Goal: Task Accomplishment & Management: Use online tool/utility

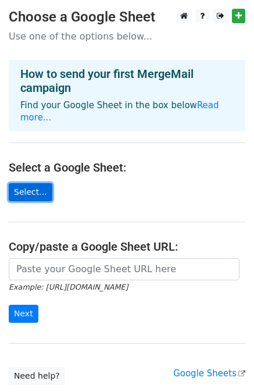
click at [27, 183] on link "Select..." at bounding box center [31, 192] width 44 height 18
click at [26, 183] on link "Select..." at bounding box center [31, 192] width 44 height 18
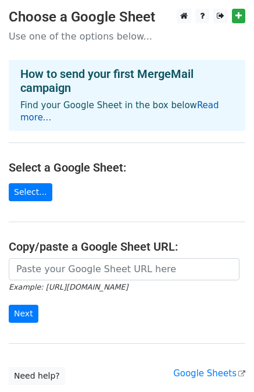
click at [208, 105] on link "Read more..." at bounding box center [119, 111] width 199 height 23
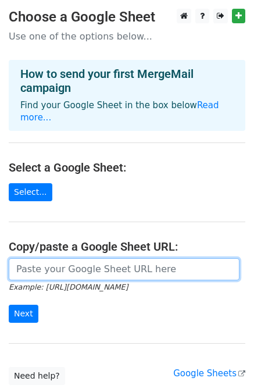
click at [45, 258] on input "url" at bounding box center [124, 269] width 231 height 22
paste input "C:\Users\studi\Downloads\xlsx.xlsx"
type input "C:\Users\studi\Downloads\xlsx.xlsx"
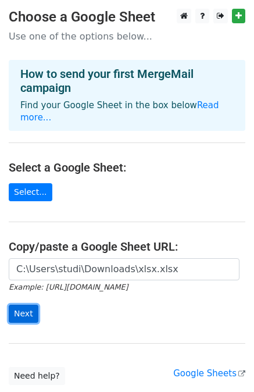
click at [23, 304] on input "Next" at bounding box center [24, 313] width 30 height 18
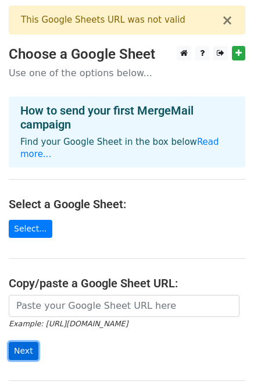
click at [21, 342] on input "Next" at bounding box center [24, 351] width 30 height 18
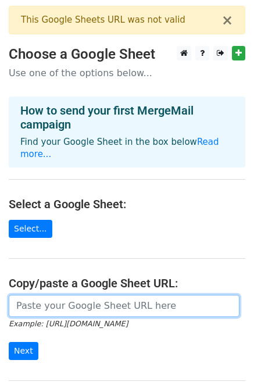
click at [37, 295] on input "url" at bounding box center [124, 306] width 231 height 22
paste input "C:\Users\studi\Downloads\xlsx.xlsx"
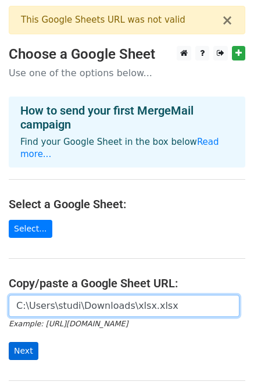
type input "C:\Users\studi\Downloads\xlsx.xlsx"
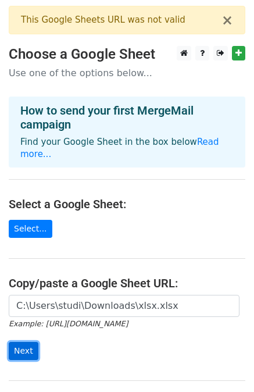
click at [25, 342] on input "Next" at bounding box center [24, 351] width 30 height 18
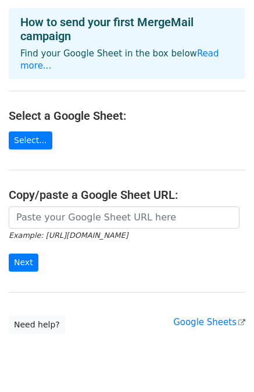
scroll to position [109, 0]
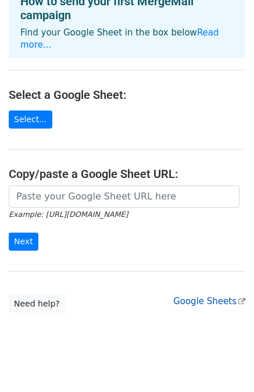
click at [221, 296] on link "Google Sheets" at bounding box center [209, 301] width 72 height 10
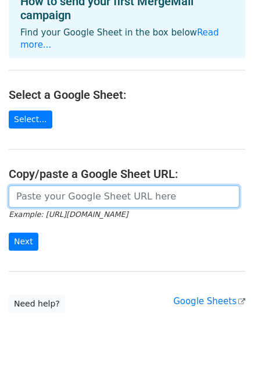
click at [46, 187] on input "url" at bounding box center [124, 196] width 231 height 22
paste input "https://docs.google.com/spreadsheets/d/1uwE_pMk43AfDcetTWtO1hgpTJA3txIDiN2v7nq1…"
type input "https://docs.google.com/spreadsheets/d/1uwE_pMk43AfDcetTWtO1hgpTJA3txIDiN2v7nq1…"
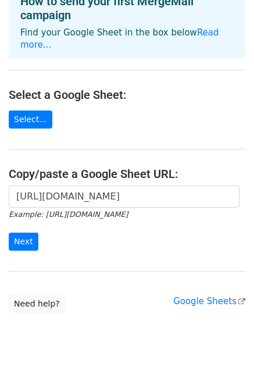
scroll to position [0, 0]
click at [35, 234] on form "https://docs.google.com/spreadsheets/d/1uwE_pMk43AfDcetTWtO1hgpTJA3txIDiN2v7nq1…" at bounding box center [127, 217] width 237 height 65
click at [25, 233] on input "Next" at bounding box center [24, 241] width 30 height 18
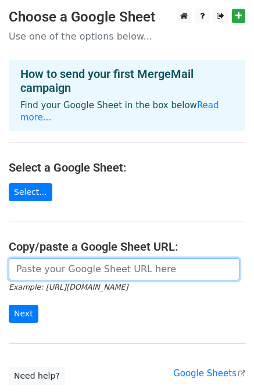
click at [46, 259] on input "url" at bounding box center [124, 269] width 231 height 22
paste input "https://docs.google.com/spreadsheets/d/1uwE_pMk43AfDcetTWtO1hgpTJA3txIDiN2v7nq1…"
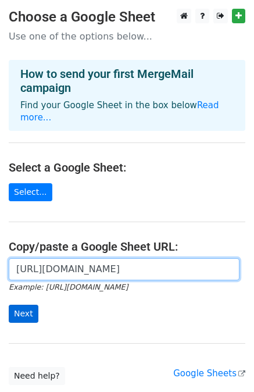
type input "https://docs.google.com/spreadsheets/d/1uwE_pMk43AfDcetTWtO1hgpTJA3txIDiN2v7nq1…"
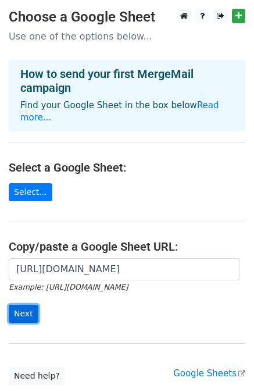
click at [34, 304] on input "Next" at bounding box center [24, 313] width 30 height 18
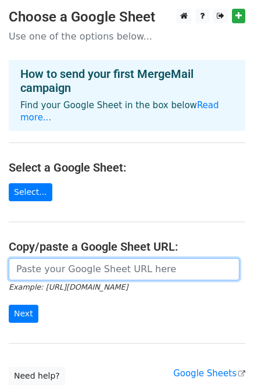
click at [19, 258] on input "url" at bounding box center [124, 269] width 231 height 22
paste input "[URL][DOMAIN_NAME]"
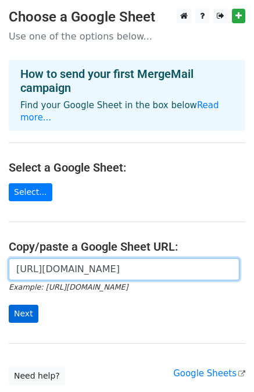
type input "[URL][DOMAIN_NAME]"
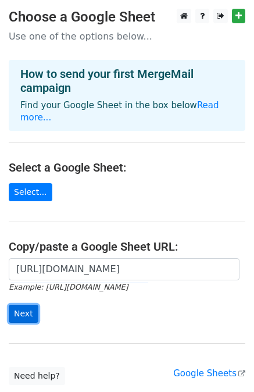
click at [31, 304] on input "Next" at bounding box center [24, 313] width 30 height 18
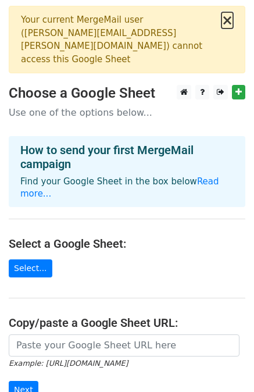
click at [228, 22] on button "×" at bounding box center [227, 20] width 12 height 14
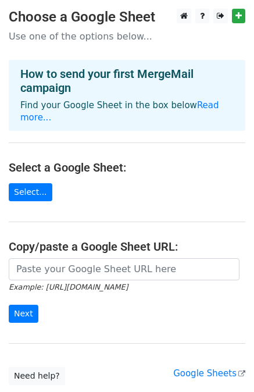
click at [59, 282] on small "Example: [URL][DOMAIN_NAME]" at bounding box center [68, 286] width 119 height 9
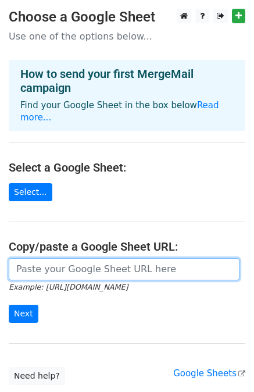
click at [60, 258] on input "url" at bounding box center [124, 269] width 231 height 22
paste input "https://docs.google.com/spreadsheets/d/1uwE_pMk43AfDcetTWtO1hgpTJA3txIDiN2v7nq1…"
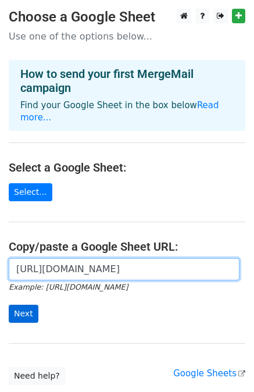
type input "[URL][DOMAIN_NAME]"
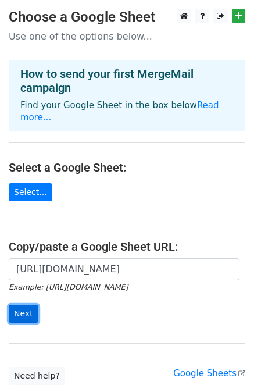
click at [23, 304] on input "Next" at bounding box center [24, 313] width 30 height 18
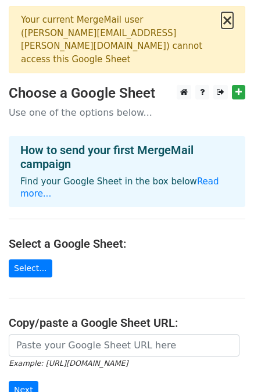
click at [224, 22] on button "×" at bounding box center [227, 20] width 12 height 14
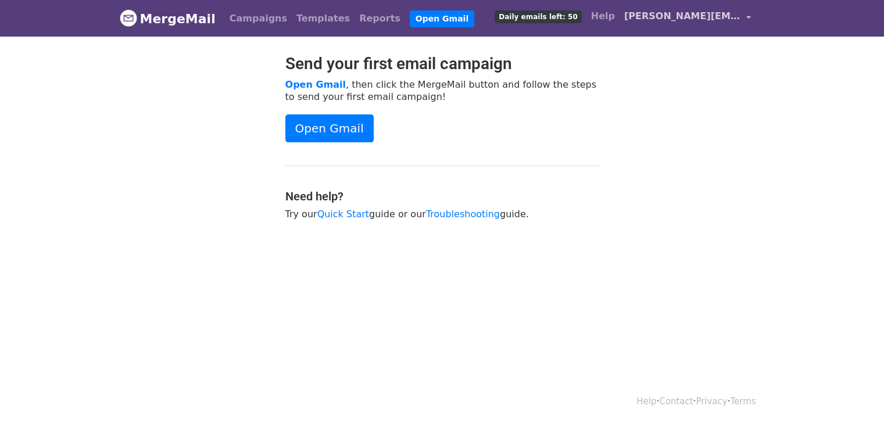
click at [744, 12] on link "[PERSON_NAME][EMAIL_ADDRESS][PERSON_NAME][DOMAIN_NAME]" at bounding box center [687, 18] width 136 height 27
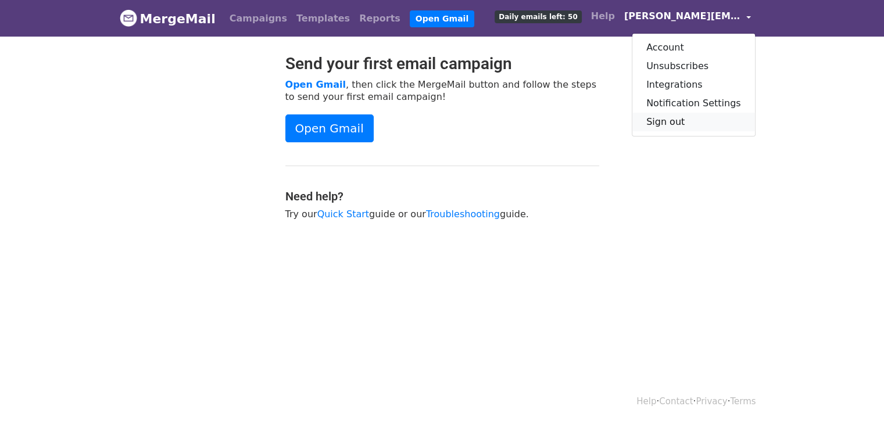
click at [682, 118] on link "Sign out" at bounding box center [693, 122] width 123 height 19
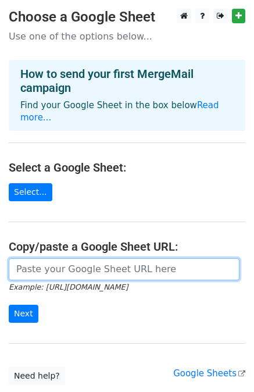
click at [87, 259] on input "url" at bounding box center [124, 269] width 231 height 22
paste input "[URL][DOMAIN_NAME]"
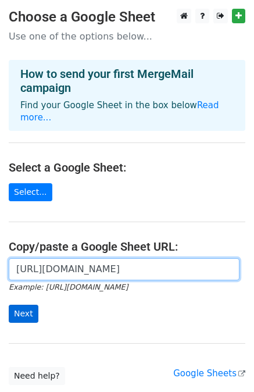
type input "[URL][DOMAIN_NAME]"
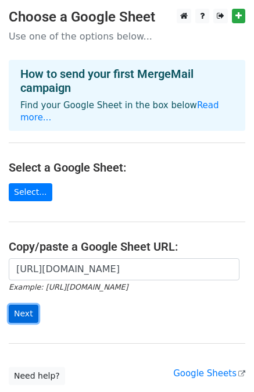
scroll to position [0, 0]
click at [22, 304] on input "Next" at bounding box center [24, 313] width 30 height 18
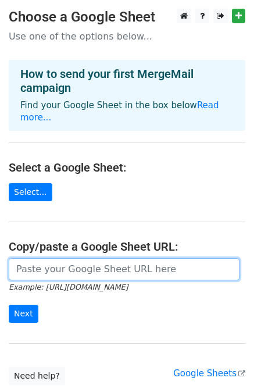
click at [66, 258] on input "url" at bounding box center [124, 269] width 231 height 22
paste input "https://docs.google.com/spreadsheets/d/1uwE_pMk43AfDcetTWtO1hgpTJA3txIDiN2v7nq1…"
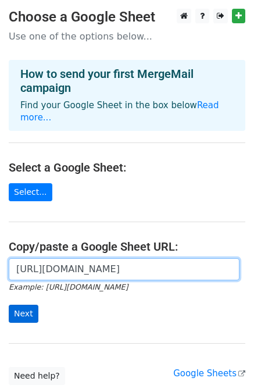
type input "https://docs.google.com/spreadsheets/d/1uwE_pMk43AfDcetTWtO1hgpTJA3txIDiN2v7nq1…"
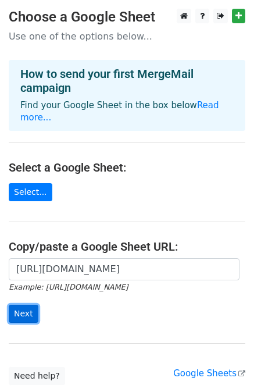
click at [19, 304] on input "Next" at bounding box center [24, 313] width 30 height 18
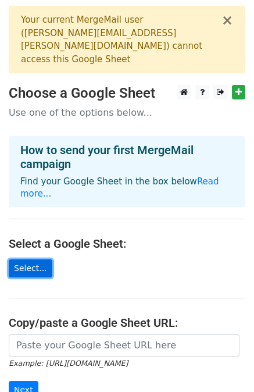
click at [38, 259] on link "Select..." at bounding box center [31, 268] width 44 height 18
click at [154, 85] on h3 "Choose a Google Sheet" at bounding box center [127, 93] width 237 height 17
click at [30, 259] on link "Select..." at bounding box center [31, 268] width 44 height 18
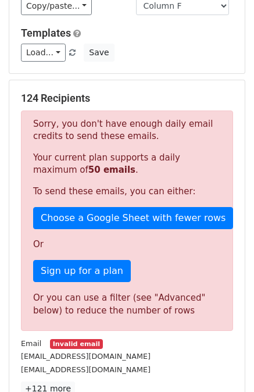
scroll to position [142, 0]
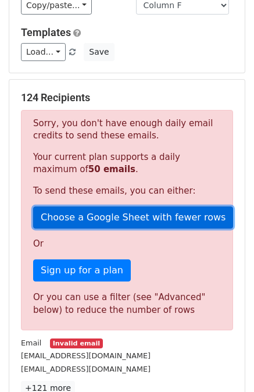
click at [138, 220] on link "Choose a Google Sheet with fewer rows" at bounding box center [133, 217] width 200 height 22
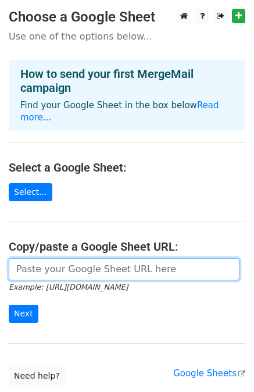
click at [163, 261] on input "url" at bounding box center [124, 269] width 231 height 22
click at [85, 258] on input "url" at bounding box center [124, 269] width 231 height 22
paste input "https://docs.google.com/spreadsheets/d/1uwE_pMk43AfDcetTWtO1hgpTJA3txIDiN2v7nq1…"
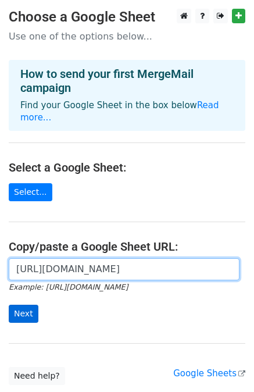
type input "https://docs.google.com/spreadsheets/d/1uwE_pMk43AfDcetTWtO1hgpTJA3txIDiN2v7nq1…"
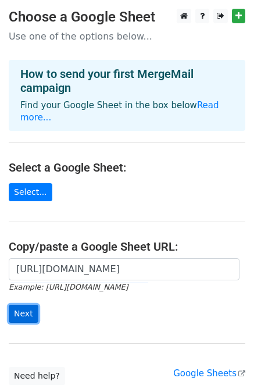
click at [24, 304] on input "Next" at bounding box center [24, 313] width 30 height 18
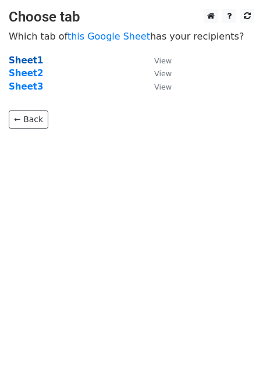
click at [22, 56] on strong "Sheet1" at bounding box center [26, 60] width 34 height 10
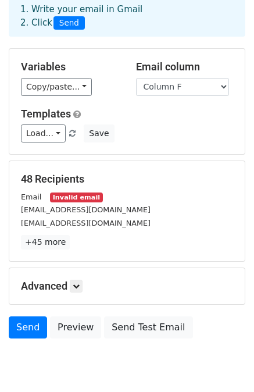
scroll to position [105, 0]
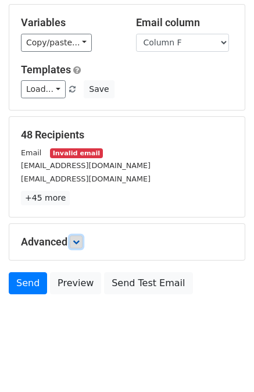
click at [80, 241] on icon at bounding box center [76, 241] width 7 height 7
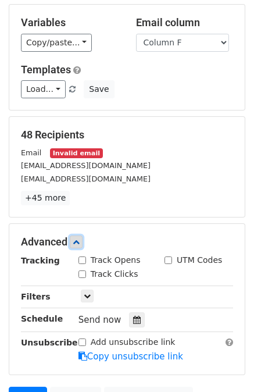
scroll to position [206, 0]
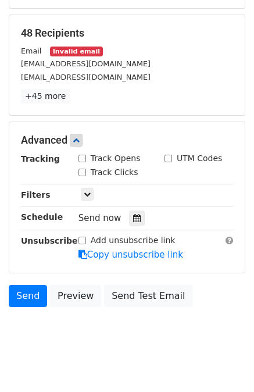
click at [84, 162] on div "Track Opens" at bounding box center [109, 158] width 62 height 12
drag, startPoint x: 84, startPoint y: 162, endPoint x: 84, endPoint y: 153, distance: 8.7
click at [84, 153] on div "Track Opens" at bounding box center [109, 158] width 62 height 12
click at [81, 163] on div "Track Opens" at bounding box center [109, 158] width 62 height 12
click at [81, 162] on div "Track Opens" at bounding box center [109, 158] width 62 height 12
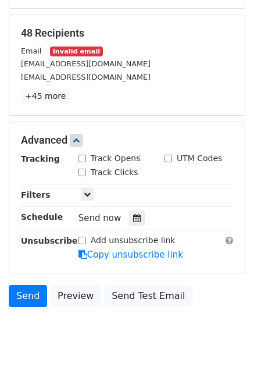
click at [82, 155] on input "Track Opens" at bounding box center [82, 159] width 8 height 8
checkbox input "true"
click at [82, 169] on input "Track Clicks" at bounding box center [82, 173] width 8 height 8
checkbox input "true"
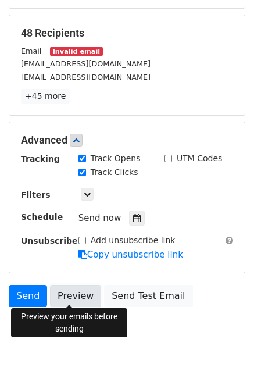
click at [69, 298] on link "Preview" at bounding box center [75, 296] width 51 height 22
click at [67, 297] on link "Preview" at bounding box center [75, 296] width 51 height 22
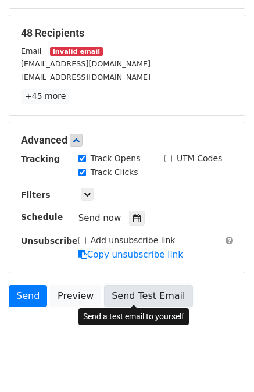
click at [153, 303] on link "Send Test Email" at bounding box center [148, 296] width 88 height 22
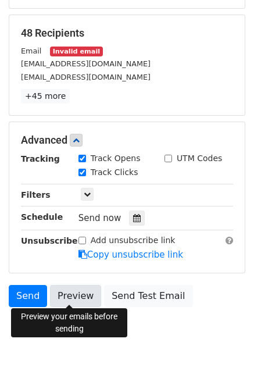
click at [75, 289] on link "Preview" at bounding box center [75, 296] width 51 height 22
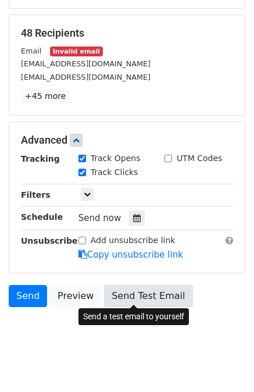
click at [131, 288] on link "Send Test Email" at bounding box center [148, 296] width 88 height 22
